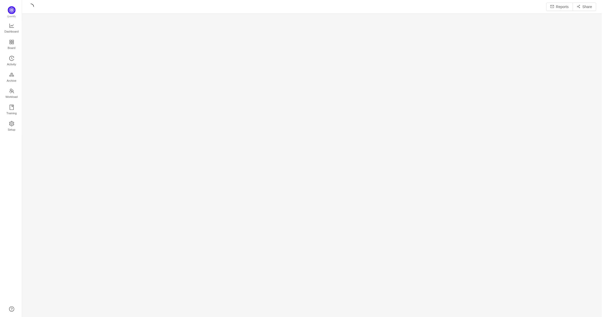
scroll to position [310, 571]
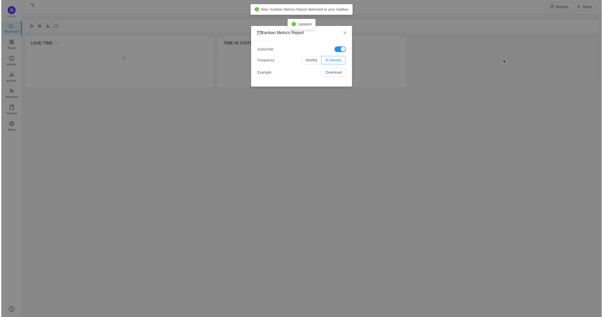
scroll to position [309, 571]
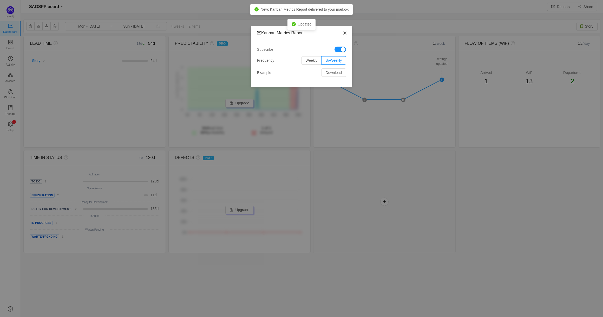
click at [348, 29] on span "Close" at bounding box center [345, 33] width 15 height 15
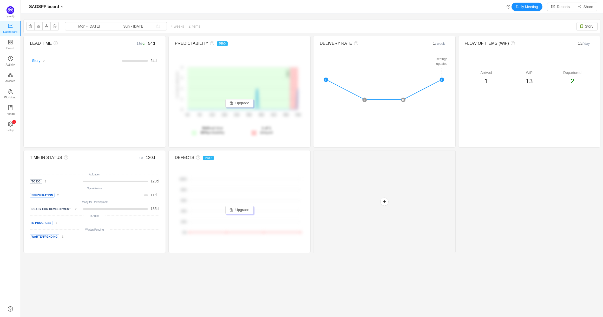
click at [15, 69] on ul "Dashboard Board Activity Archive Workload Training 0 1 2 3 4 5 6 7 8 9 0 1 2 3 …" at bounding box center [10, 78] width 21 height 116
click at [10, 63] on span "Activity" at bounding box center [10, 64] width 9 height 10
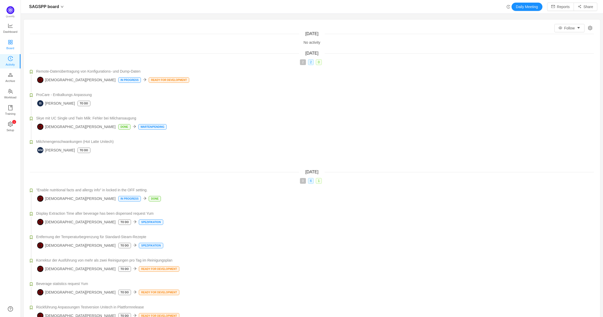
click at [13, 47] on link "Board" at bounding box center [10, 45] width 5 height 10
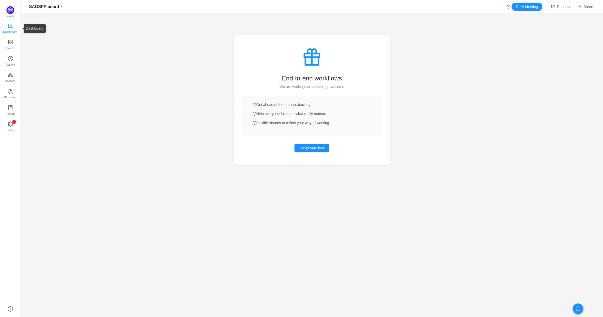
click at [13, 32] on span "Dashboard" at bounding box center [10, 32] width 14 height 10
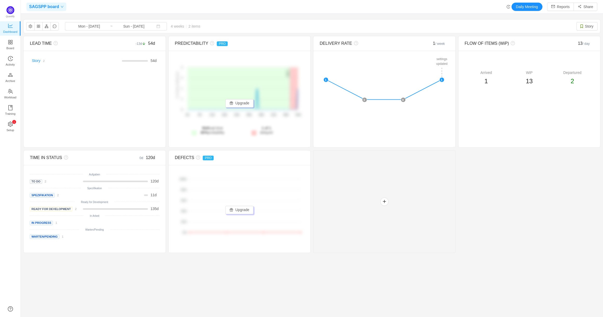
click at [50, 8] on span "SAGSPP board" at bounding box center [44, 7] width 30 height 8
click at [82, 8] on div "SAGSPP board Daily Meeting Reports Share" at bounding box center [312, 7] width 571 height 8
click at [55, 59] on div "Story 2" at bounding box center [57, 60] width 54 height 5
click at [37, 58] on link "Story" at bounding box center [36, 60] width 9 height 4
click at [142, 28] on input "Sun - [DATE]" at bounding box center [134, 26] width 42 height 6
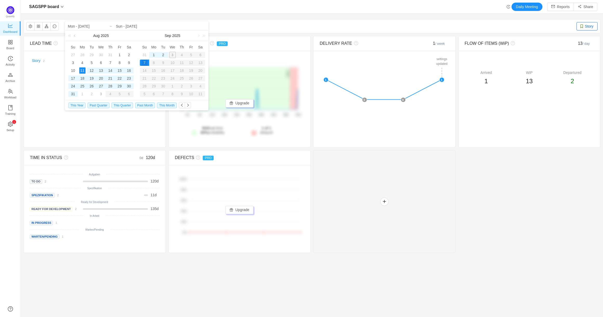
click at [74, 35] on link at bounding box center [75, 35] width 5 height 10
click at [100, 79] on div "25" at bounding box center [101, 78] width 6 height 6
click at [163, 55] on div "2" at bounding box center [163, 55] width 6 height 6
type input "Wed - [DATE]"
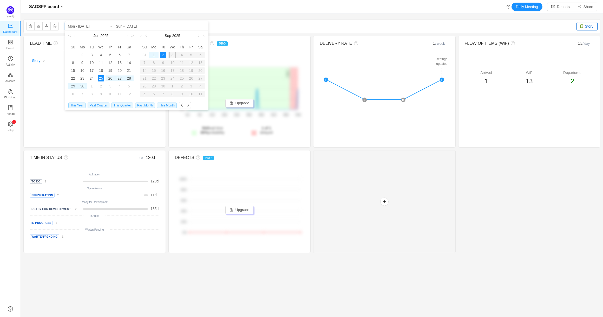
type input "Tue - [DATE]"
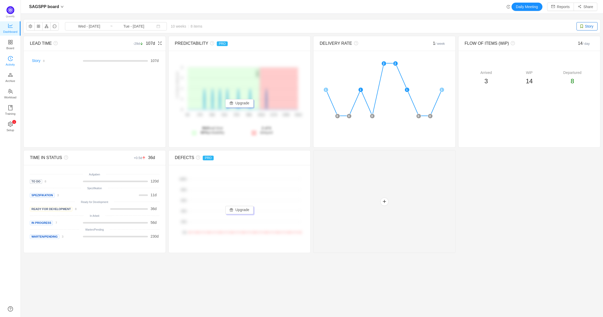
click at [13, 58] on link "Activity" at bounding box center [10, 61] width 5 height 10
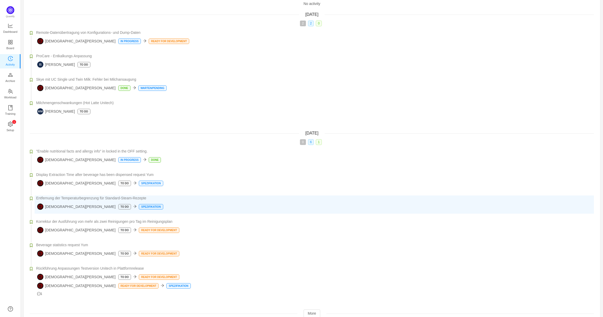
scroll to position [51, 0]
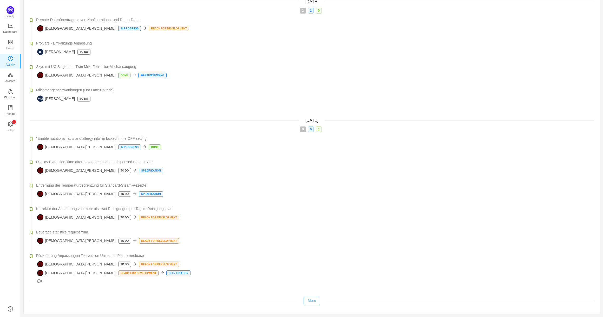
click at [310, 298] on button "More" at bounding box center [312, 300] width 17 height 8
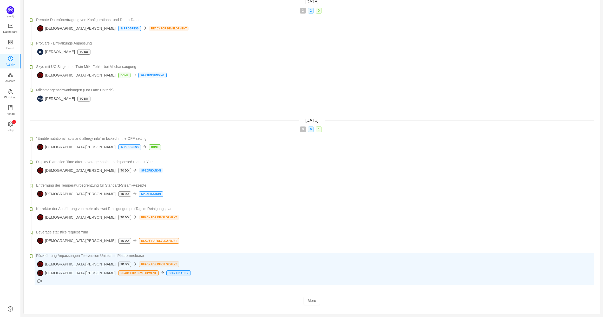
scroll to position [0, 0]
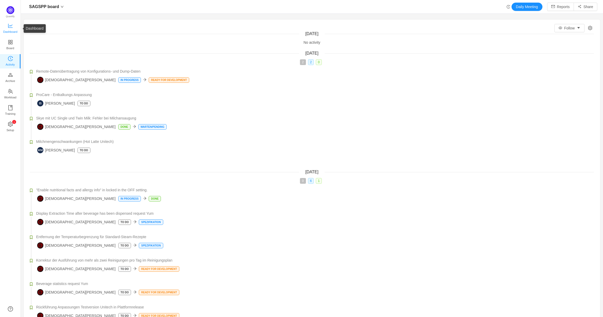
click at [14, 31] on span "Dashboard" at bounding box center [10, 32] width 14 height 10
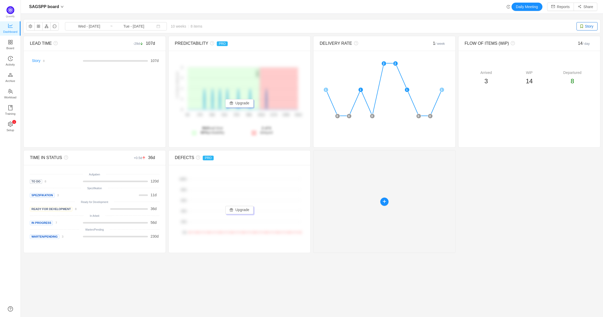
click at [388, 222] on div at bounding box center [384, 201] width 142 height 103
